Goal: Information Seeking & Learning: Learn about a topic

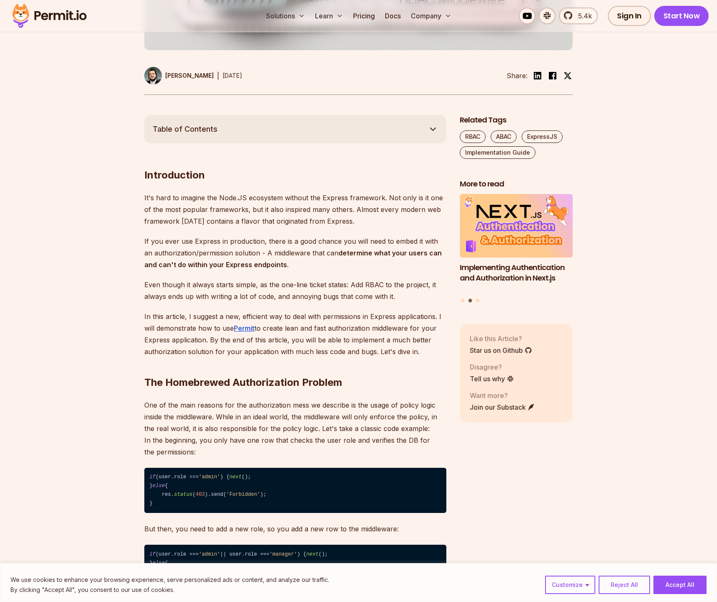
scroll to position [380, 0]
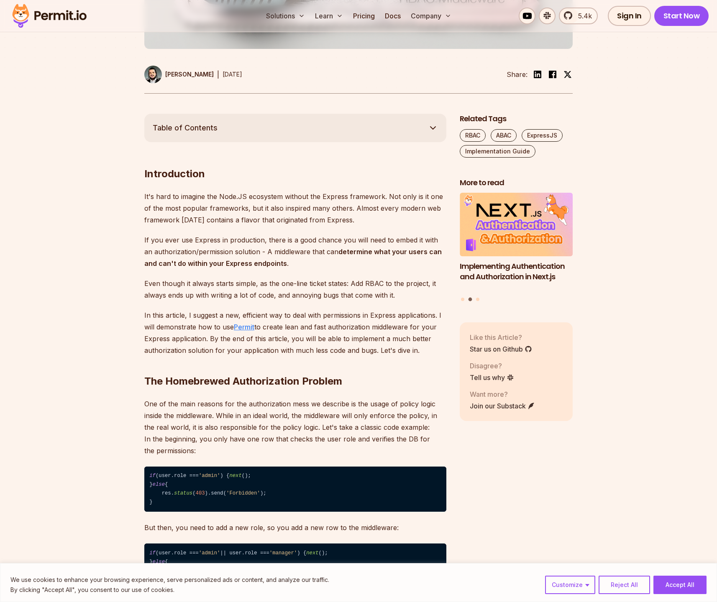
click at [247, 327] on u "Permit" at bounding box center [244, 327] width 20 height 8
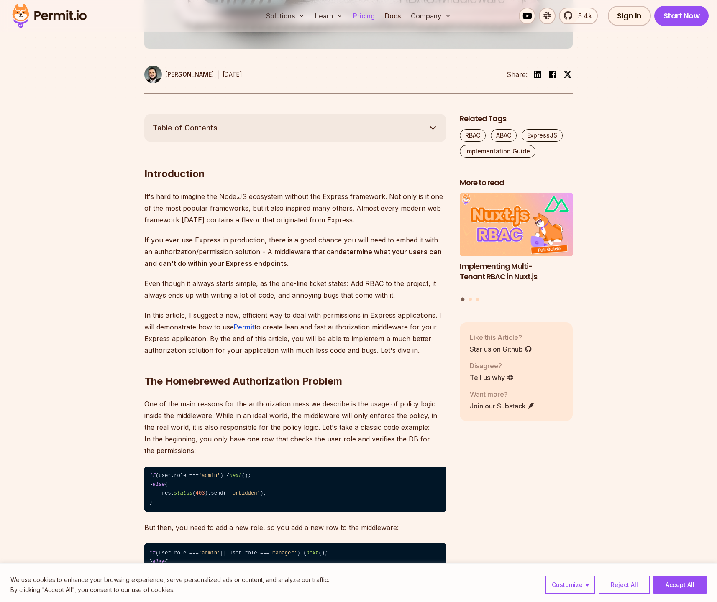
click at [358, 16] on link "Pricing" at bounding box center [363, 16] width 28 height 17
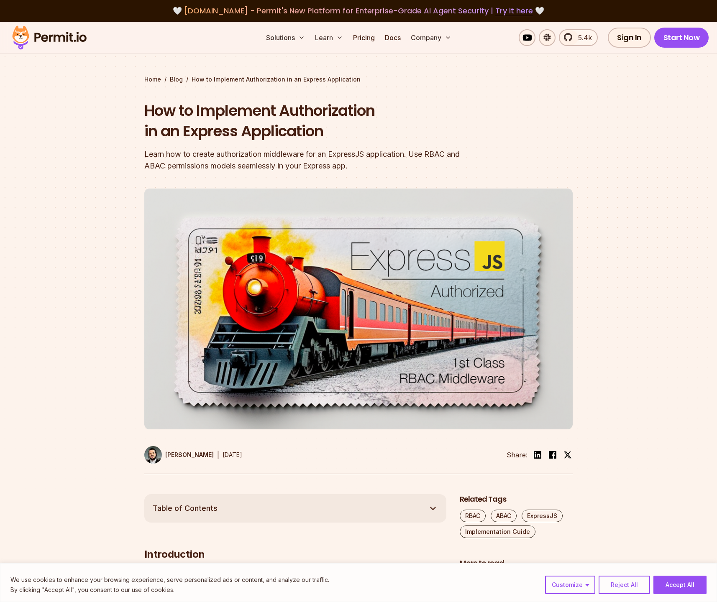
scroll to position [380, 0]
